Goal: Find specific page/section: Find specific page/section

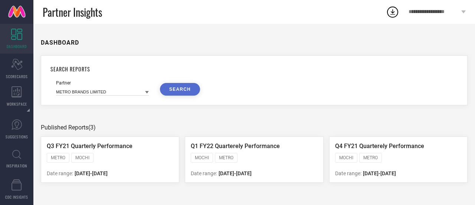
click at [120, 27] on div "DASHBOARD SEARCH REPORTS Partner METRO BRANDS LIMITED SEARCH Published Reports …" at bounding box center [254, 114] width 442 height 181
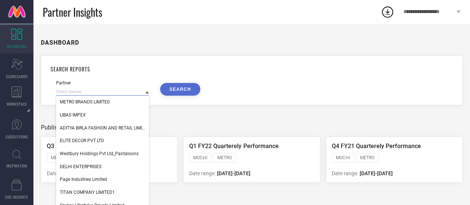
click at [111, 94] on input at bounding box center [102, 92] width 93 height 8
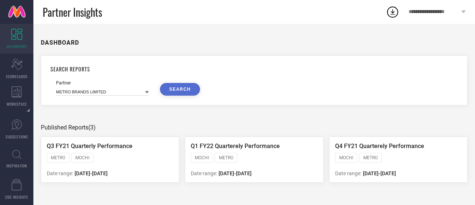
click at [147, 90] on div at bounding box center [147, 91] width 4 height 7
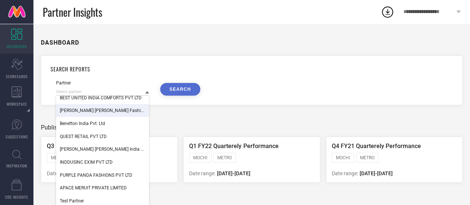
scroll to position [3, 0]
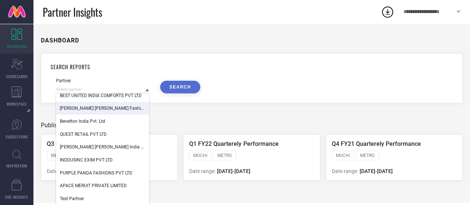
click at [248, 53] on div "SEARCH REPORTS Partner Shiva International Apparels ARVIND FASHIONS LTD- ARROW …" at bounding box center [251, 78] width 421 height 50
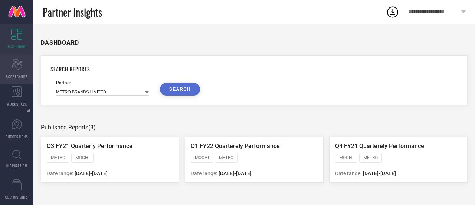
click at [16, 72] on div "Scorecard SCORECARDS" at bounding box center [16, 69] width 33 height 30
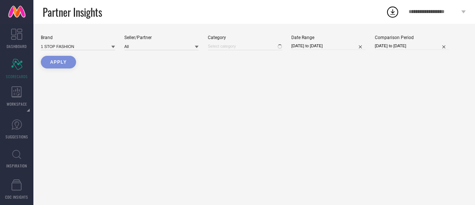
type input "All"
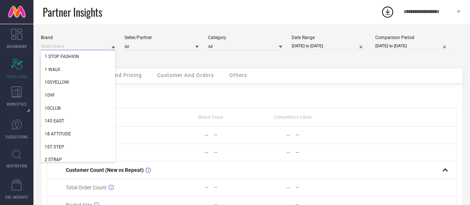
click at [110, 49] on input at bounding box center [78, 46] width 74 height 8
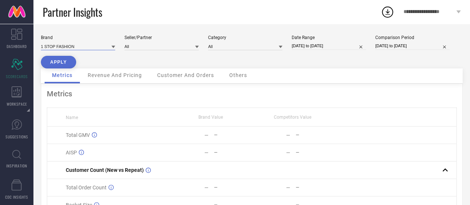
click at [110, 49] on input at bounding box center [78, 46] width 74 height 8
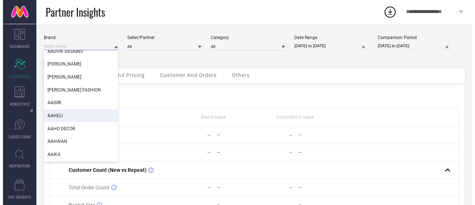
scroll to position [990, 0]
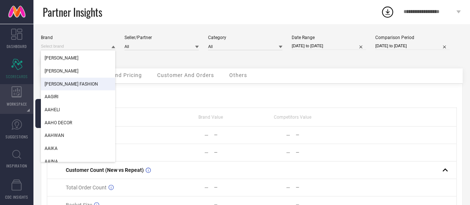
click at [13, 100] on div "WORKSPACE" at bounding box center [16, 99] width 33 height 30
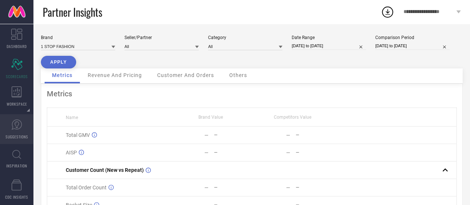
click at [15, 138] on span "SUGGESTIONS" at bounding box center [17, 137] width 23 height 6
